Goal: Find specific page/section: Find specific page/section

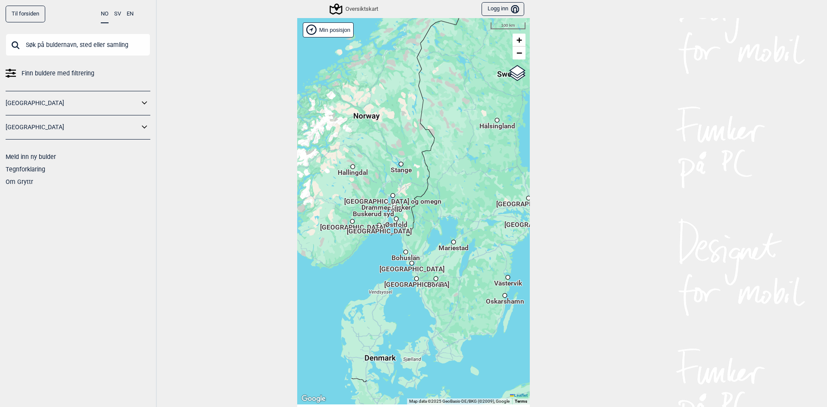
click at [109, 47] on input "text" at bounding box center [78, 45] width 145 height 22
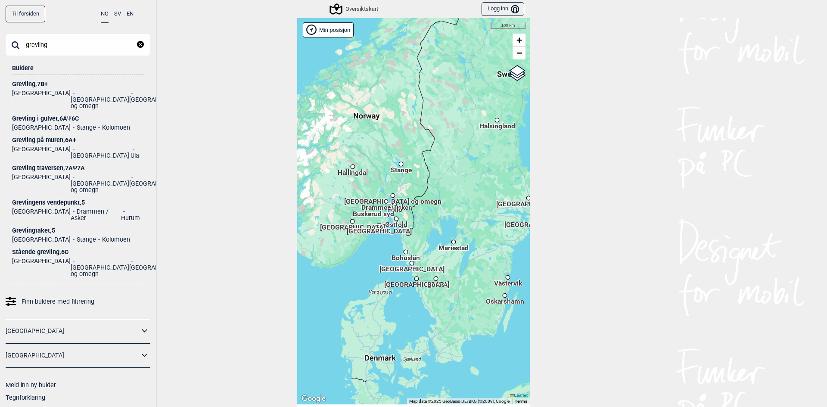
type input "grevling"
click at [54, 165] on div "Grevling traversen , 7A Ψ 7A" at bounding box center [78, 168] width 132 height 6
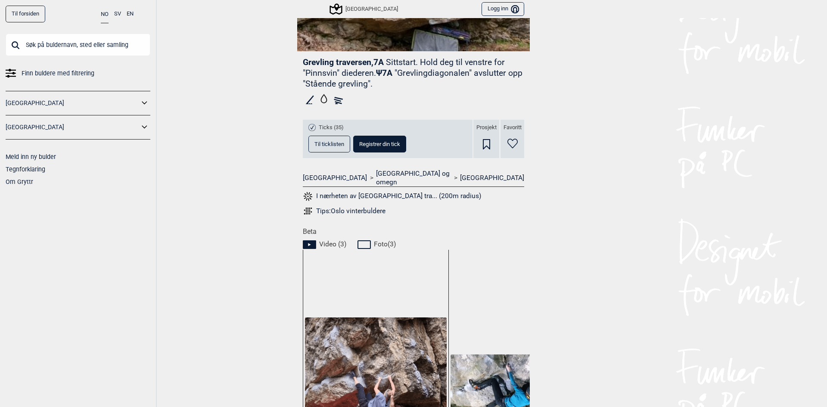
scroll to position [359, 0]
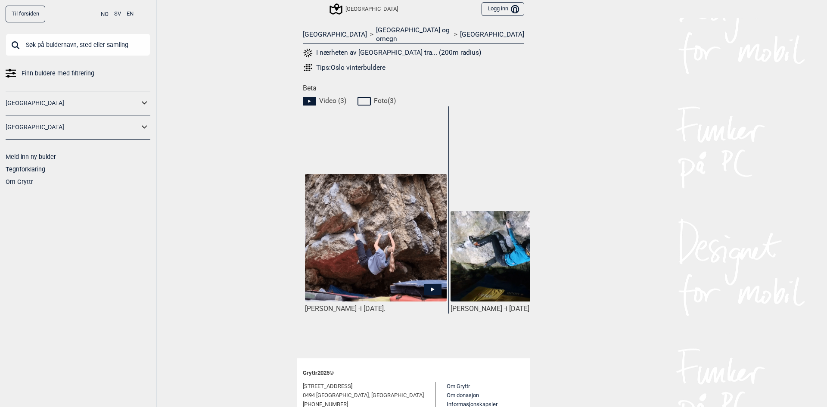
click at [434, 284] on icon at bounding box center [433, 289] width 18 height 11
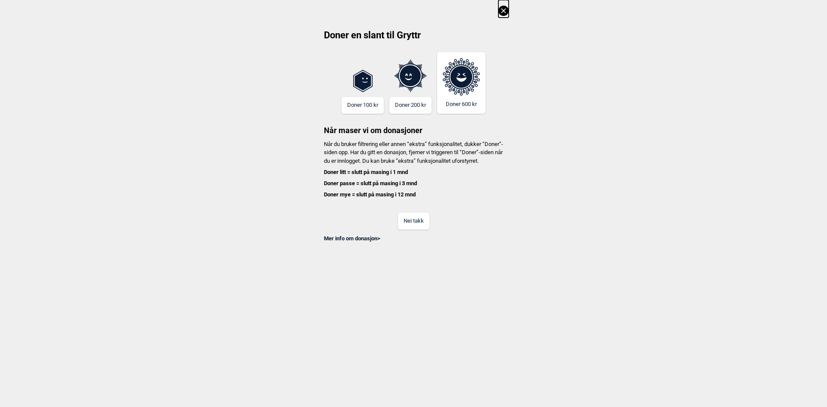
click at [502, 7] on icon at bounding box center [503, 11] width 10 height 10
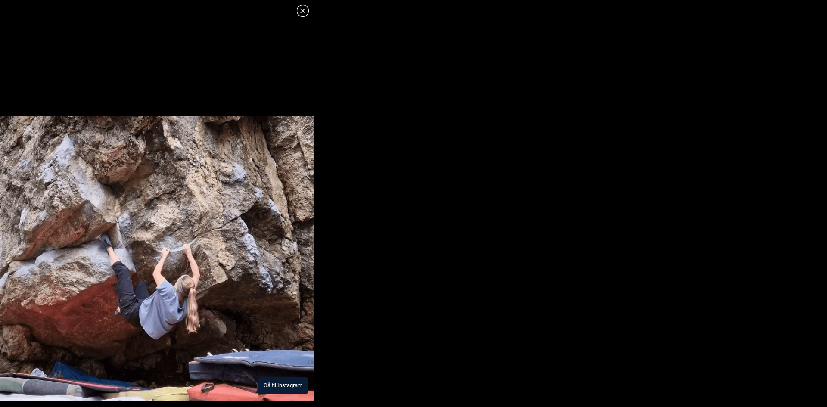
click at [284, 382] on button "Gå til Instagram" at bounding box center [283, 385] width 50 height 17
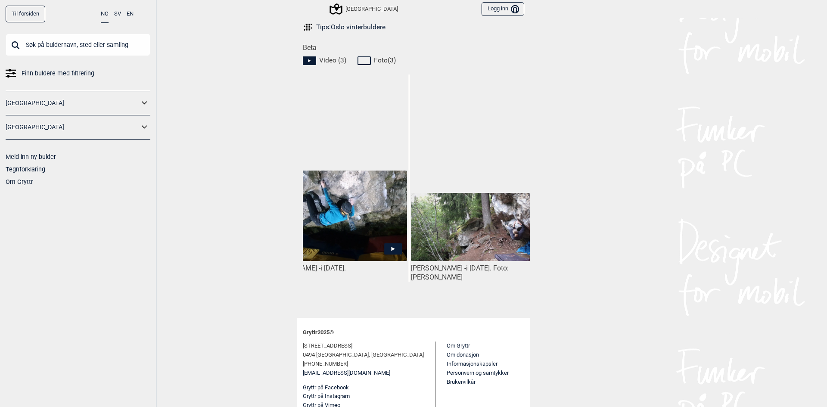
scroll to position [0, 153]
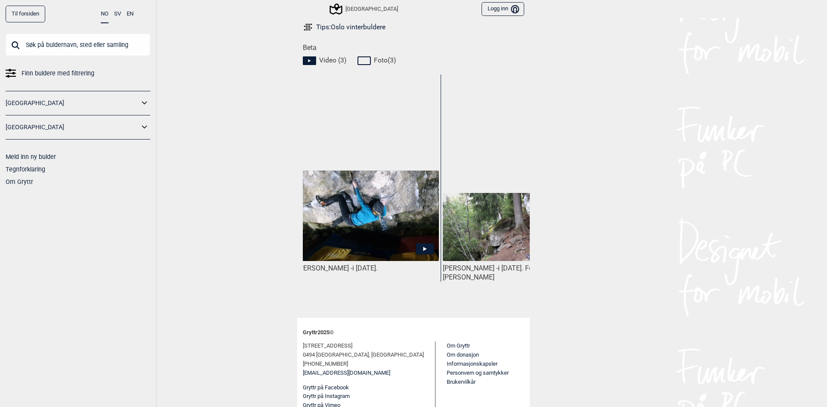
click at [427, 243] on icon at bounding box center [425, 248] width 18 height 11
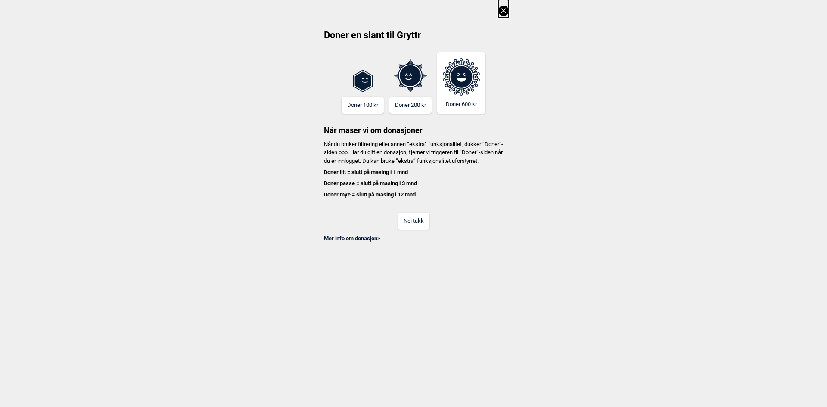
click at [502, 12] on icon at bounding box center [503, 10] width 5 height 5
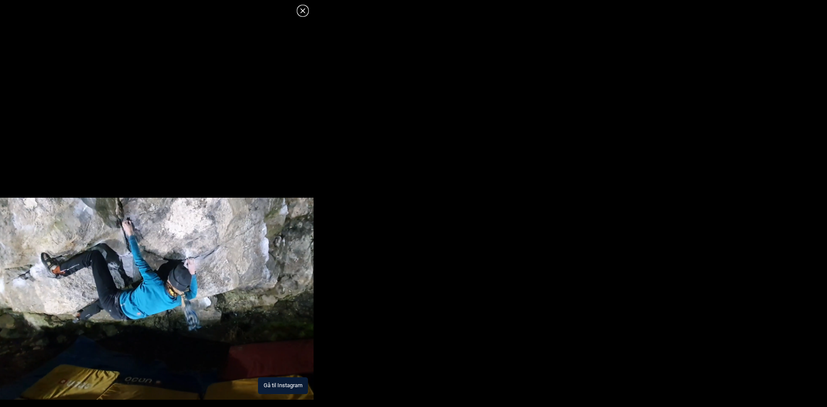
click at [288, 387] on button "Gå til Instagram" at bounding box center [283, 385] width 50 height 17
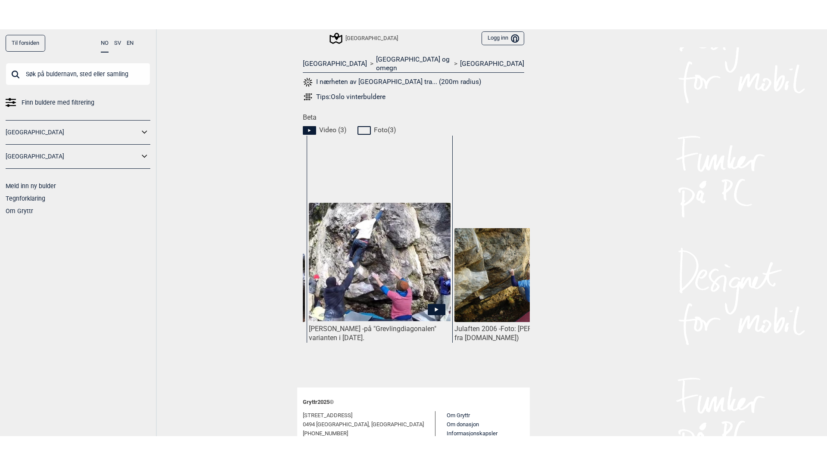
scroll to position [0, 426]
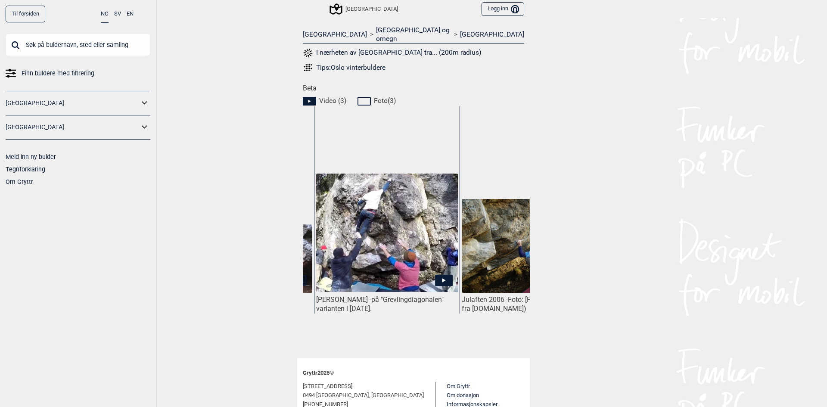
click at [447, 275] on icon at bounding box center [444, 280] width 18 height 11
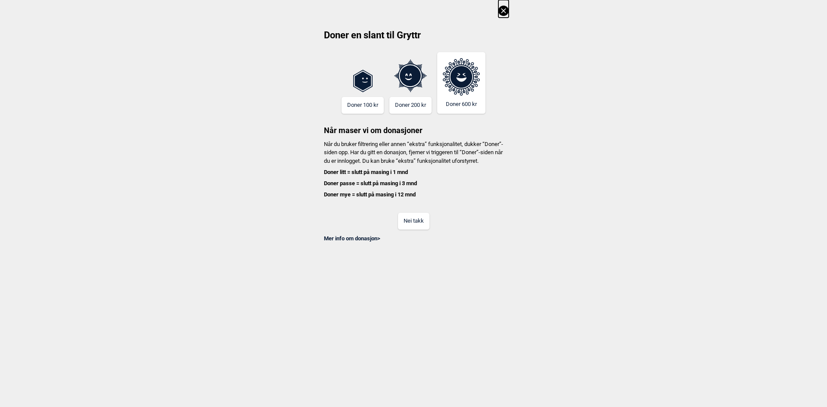
click at [504, 9] on icon at bounding box center [503, 11] width 10 height 10
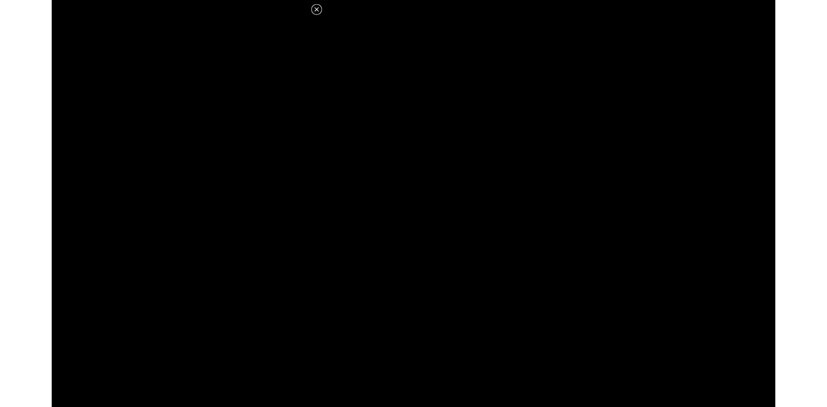
scroll to position [359, 0]
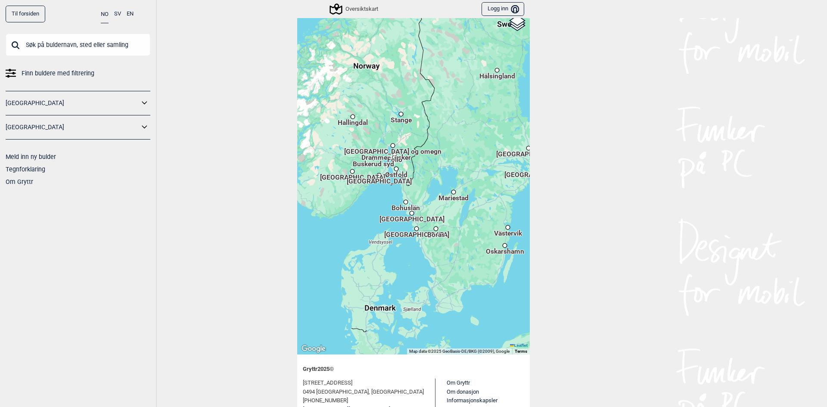
scroll to position [95, 0]
